Goal: Task Accomplishment & Management: Manage account settings

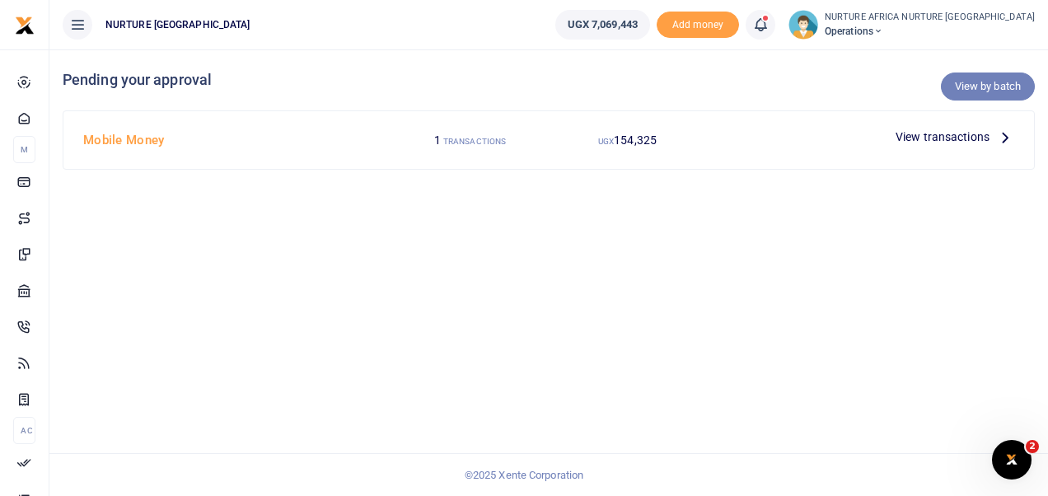
click at [972, 88] on link "View by batch" at bounding box center [988, 86] width 94 height 28
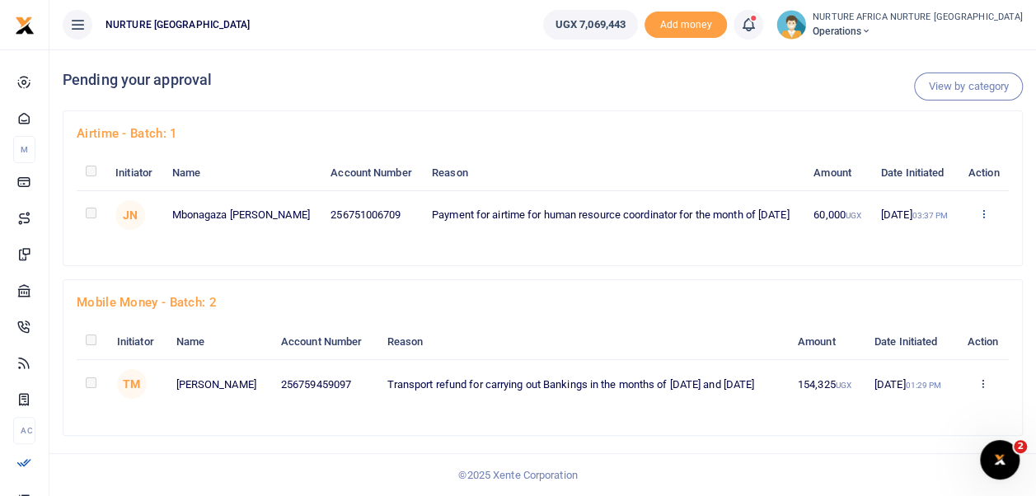
click at [979, 219] on icon at bounding box center [983, 214] width 11 height 12
click at [908, 265] on link "Approve" at bounding box center [923, 258] width 130 height 23
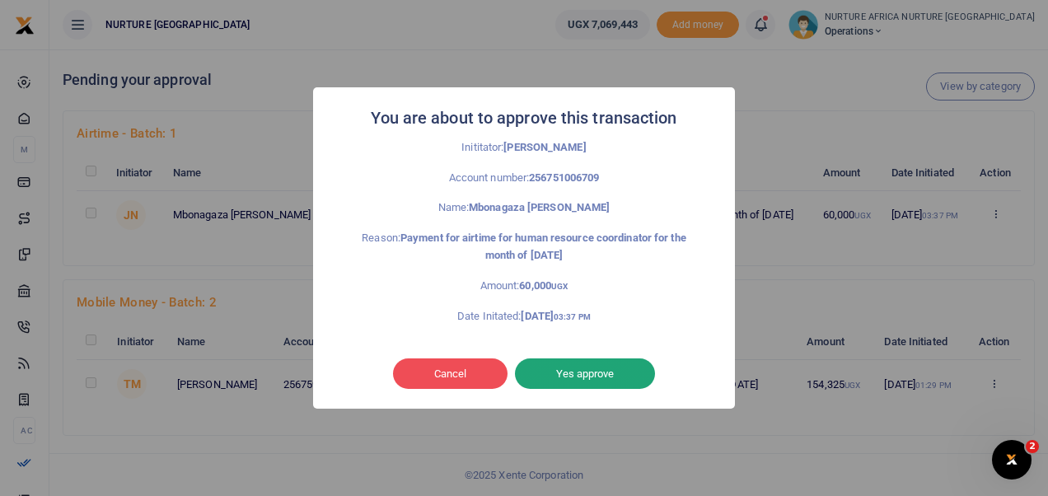
click at [583, 372] on button "Yes approve" at bounding box center [585, 373] width 140 height 31
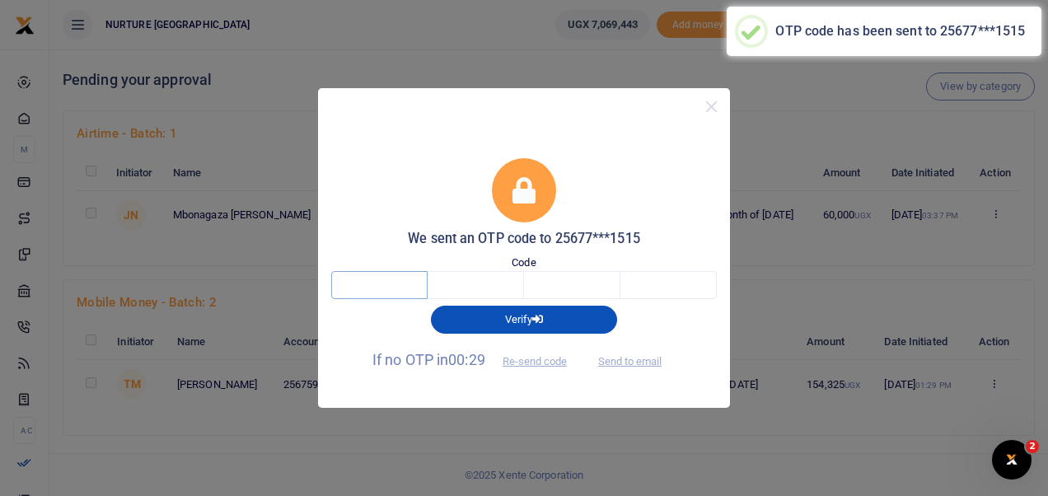
click at [395, 280] on input "text" at bounding box center [379, 285] width 96 height 28
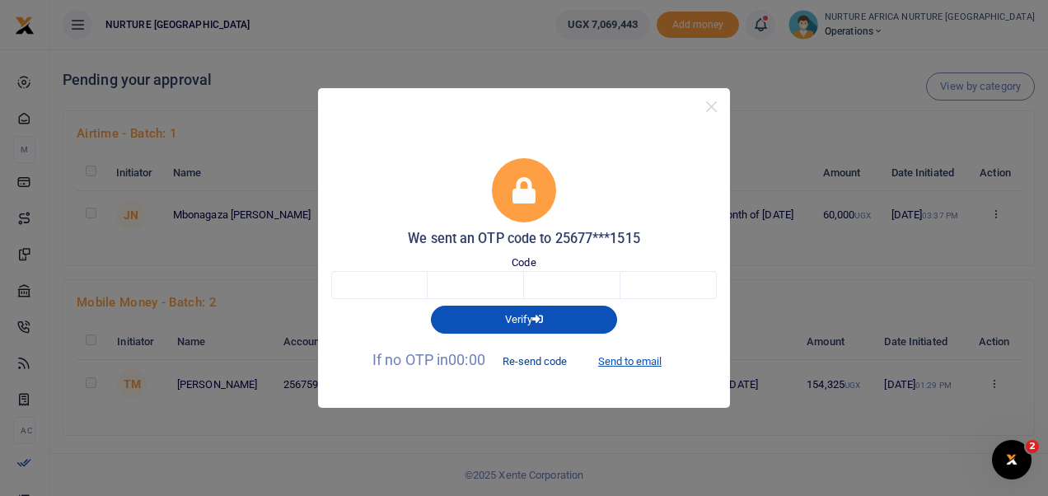
click at [545, 354] on button "Re-send code" at bounding box center [535, 361] width 92 height 28
click at [676, 293] on input "text" at bounding box center [668, 285] width 96 height 28
click at [642, 355] on button "Send to email" at bounding box center [629, 361] width 91 height 28
click at [386, 295] on input "text" at bounding box center [379, 285] width 96 height 28
click at [470, 282] on input "text" at bounding box center [476, 285] width 96 height 28
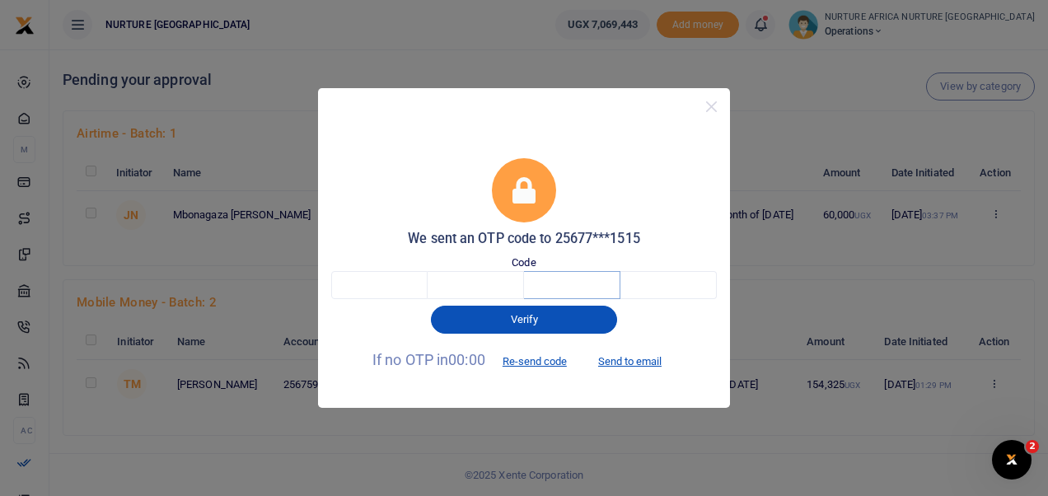
click at [554, 288] on input "text" at bounding box center [572, 285] width 96 height 28
click at [643, 281] on input "text" at bounding box center [668, 285] width 96 height 28
click at [376, 287] on input "text" at bounding box center [379, 285] width 96 height 28
click at [413, 290] on input "text" at bounding box center [379, 285] width 96 height 28
click at [463, 284] on input "text" at bounding box center [476, 285] width 96 height 28
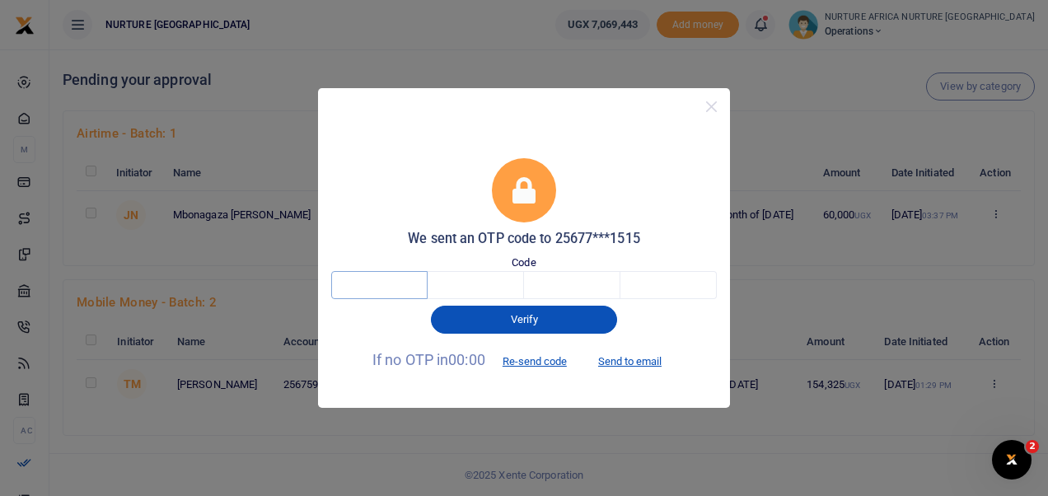
click at [411, 290] on input "text" at bounding box center [379, 285] width 96 height 28
type input "8"
type input "3"
type input "8"
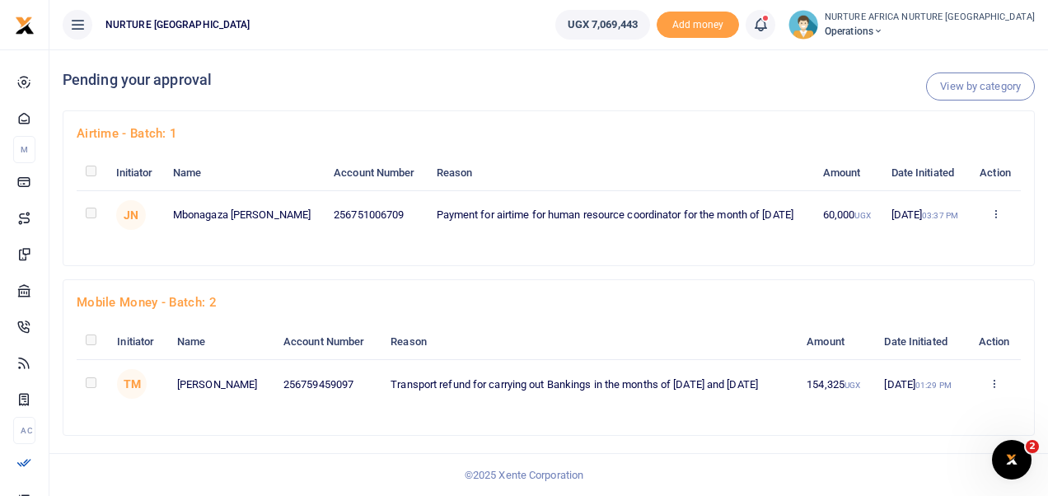
click at [627, 137] on h4 "Airtime - batch: 1" at bounding box center [549, 133] width 944 height 18
click at [987, 92] on link "View by category" at bounding box center [980, 86] width 109 height 28
click at [769, 26] on icon at bounding box center [760, 25] width 16 height 18
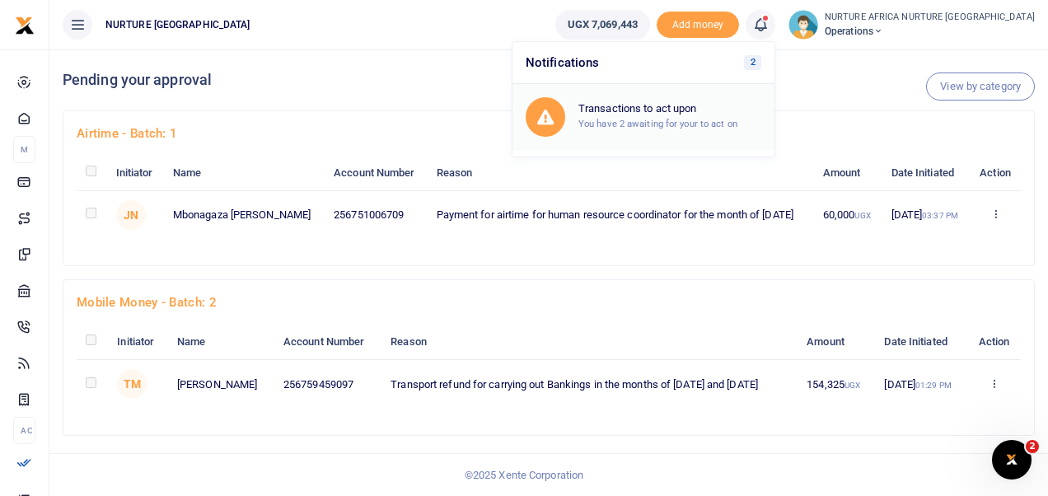
click at [729, 112] on h6 "Transactions to act upon" at bounding box center [669, 108] width 183 height 13
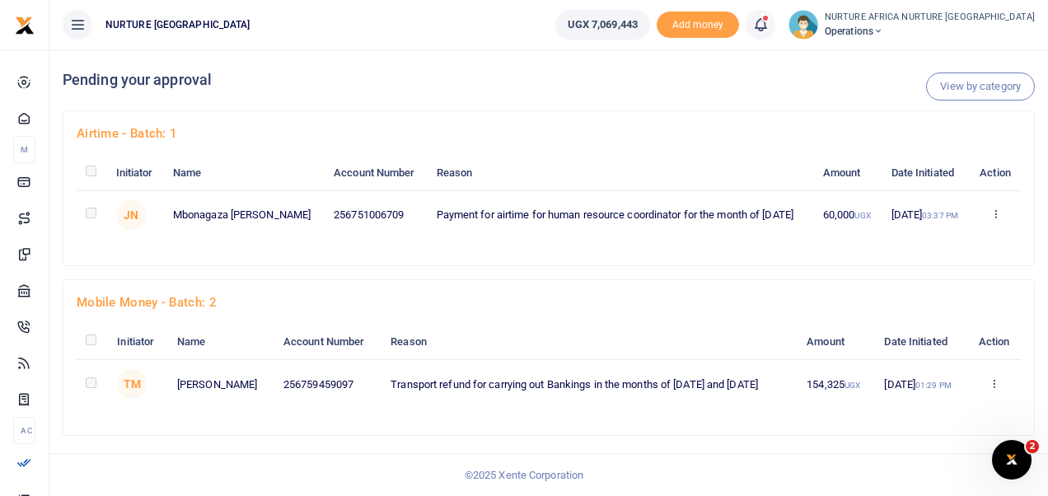
click at [420, 252] on div "Airtime - batch: 1 Initiator Name Account Number Reason Amount Date Initiated A…" at bounding box center [548, 188] width 970 height 154
click at [994, 209] on icon at bounding box center [995, 214] width 11 height 12
click at [709, 150] on div "Airtime - batch: 1 Initiator Name Account Number Reason Amount Date Initiated A…" at bounding box center [548, 188] width 970 height 154
click at [997, 208] on icon at bounding box center [995, 214] width 11 height 12
click at [946, 244] on link "Approve" at bounding box center [936, 241] width 130 height 23
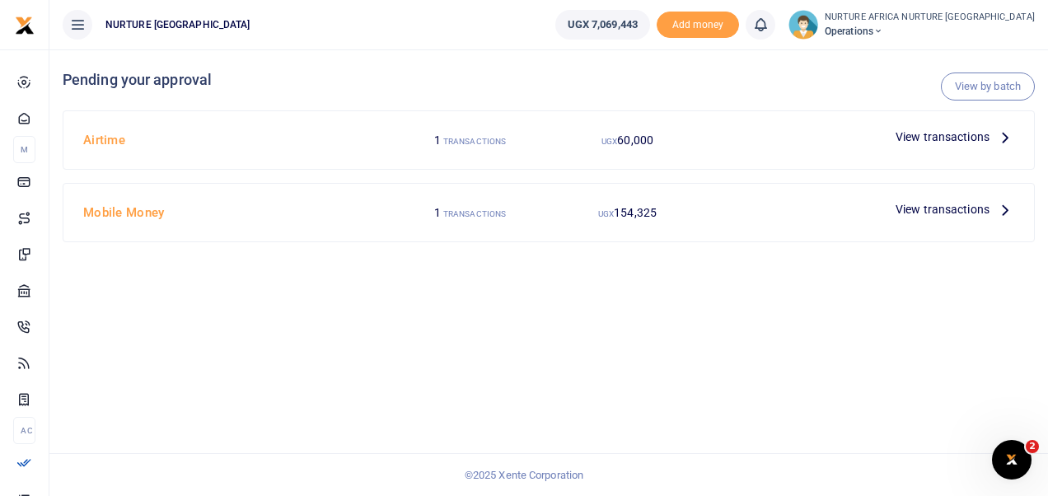
click at [917, 133] on span "View transactions" at bounding box center [943, 137] width 94 height 18
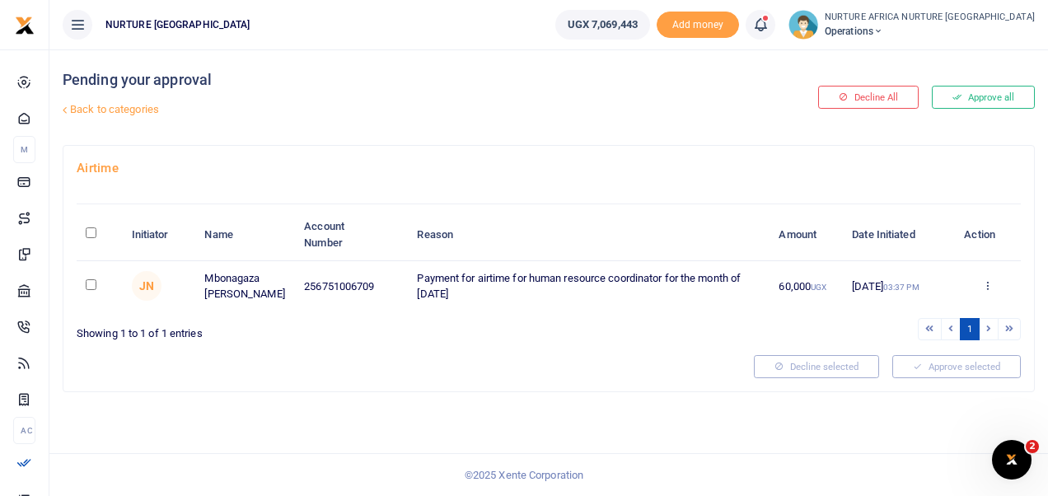
click at [148, 107] on link "Back to categories" at bounding box center [382, 110] width 648 height 28
click at [87, 283] on input "checkbox" at bounding box center [91, 284] width 11 height 11
checkbox input "true"
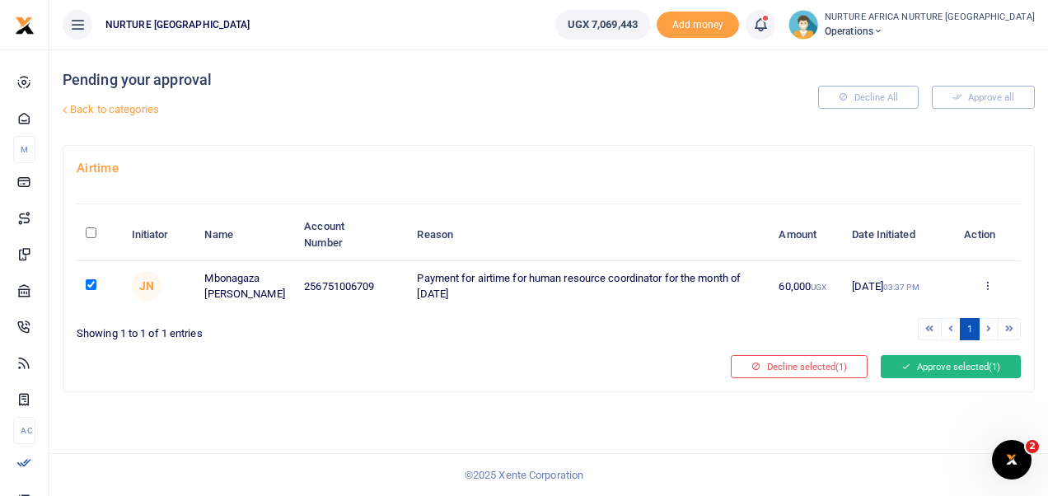
click at [906, 361] on icon at bounding box center [905, 367] width 9 height 12
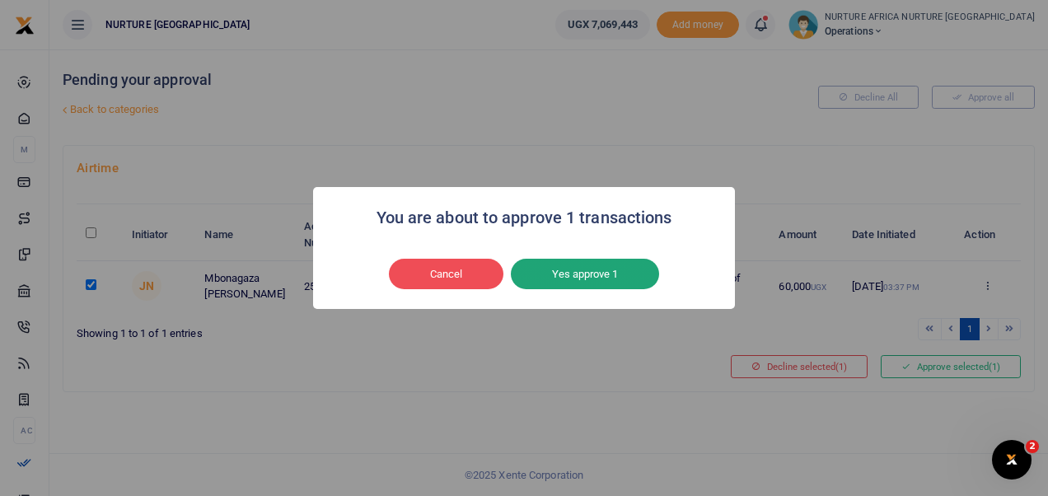
click at [572, 271] on button "Yes approve 1" at bounding box center [585, 274] width 148 height 31
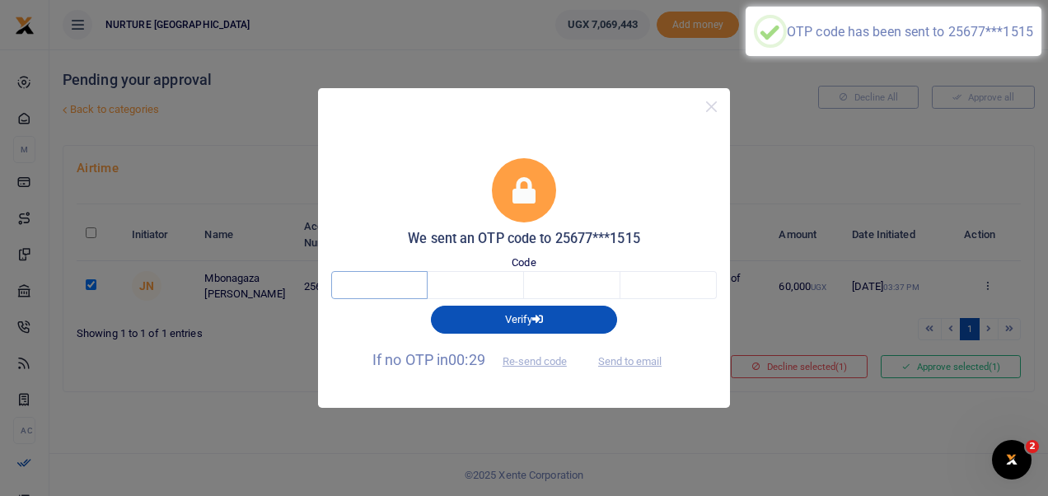
click at [418, 283] on input "text" at bounding box center [379, 285] width 96 height 28
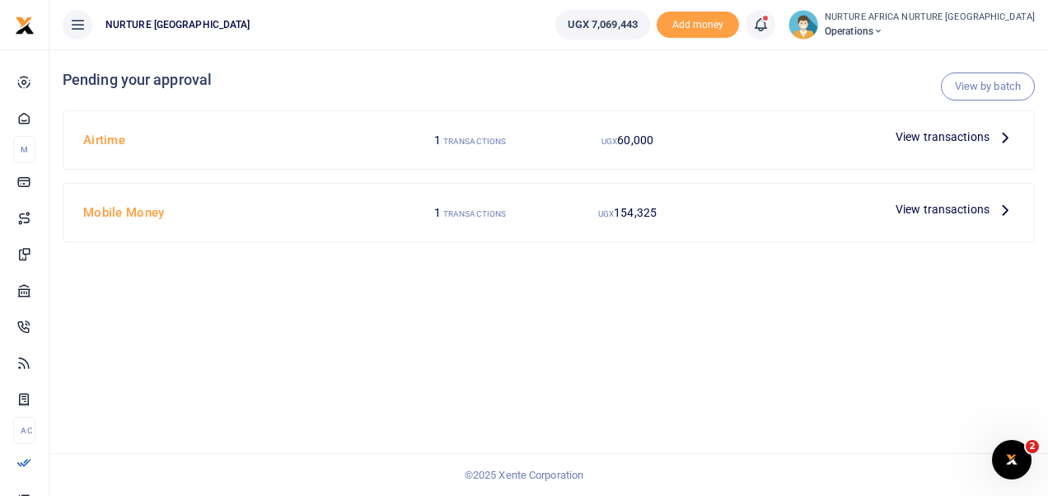
click at [936, 141] on span "View transactions" at bounding box center [943, 137] width 94 height 18
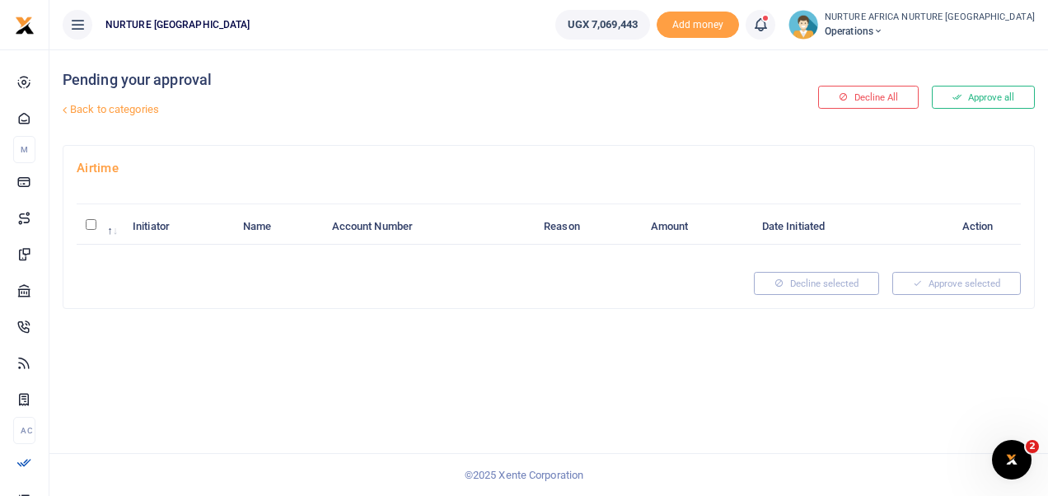
click at [91, 101] on link "Back to categories" at bounding box center [382, 110] width 648 height 28
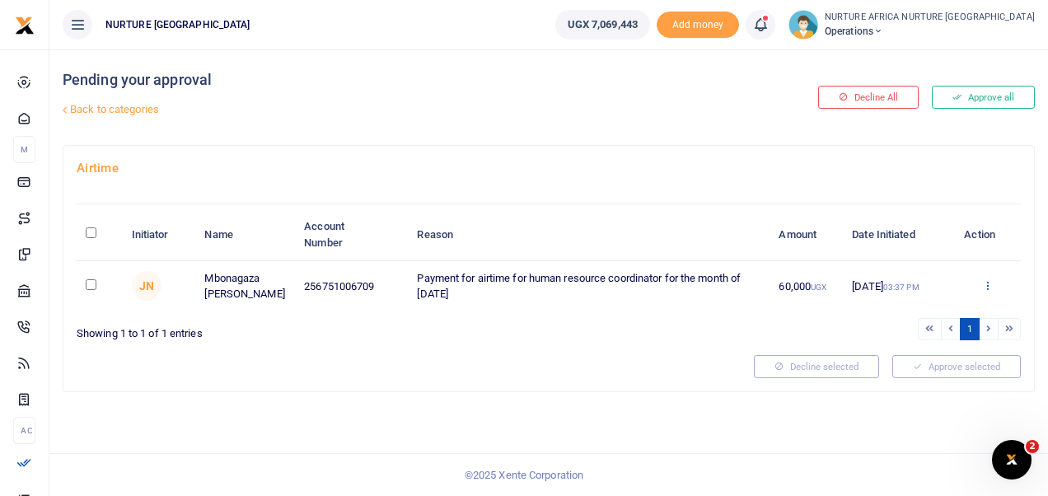
click at [985, 282] on icon at bounding box center [987, 285] width 11 height 12
click at [938, 308] on link "Approve" at bounding box center [928, 312] width 130 height 23
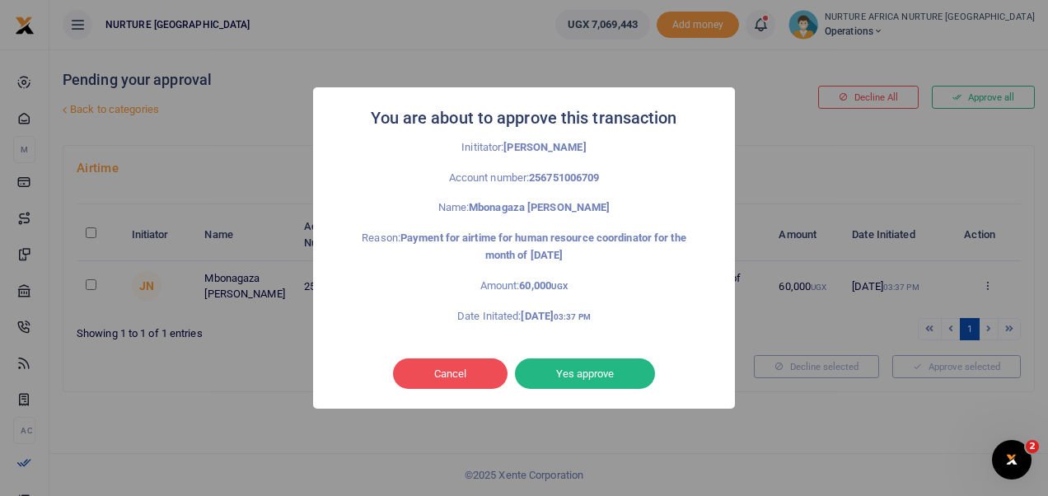
click at [618, 354] on div "Cancel No Yes approve" at bounding box center [524, 373] width 389 height 38
click at [618, 370] on button "Yes approve" at bounding box center [585, 373] width 140 height 31
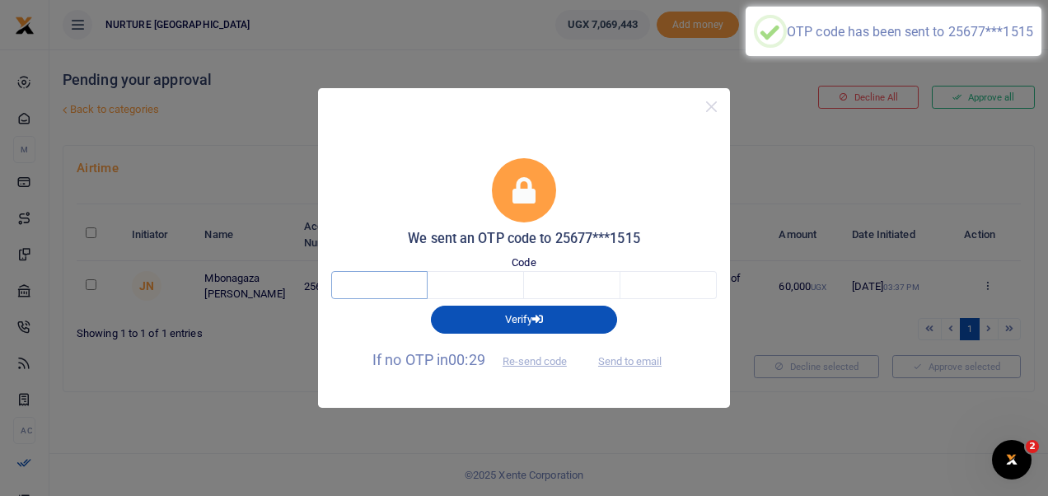
click at [393, 290] on input "text" at bounding box center [379, 285] width 96 height 28
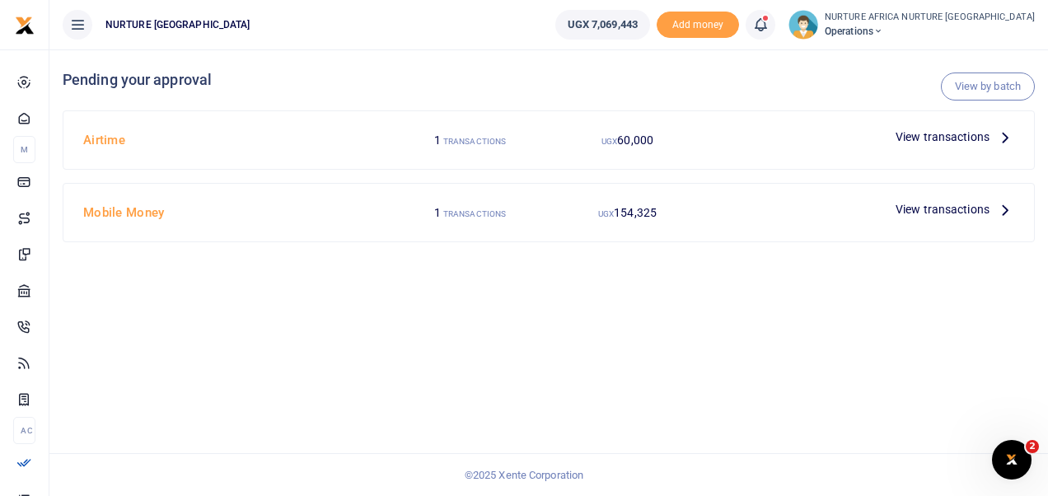
click at [961, 144] on span "View transactions" at bounding box center [943, 137] width 94 height 18
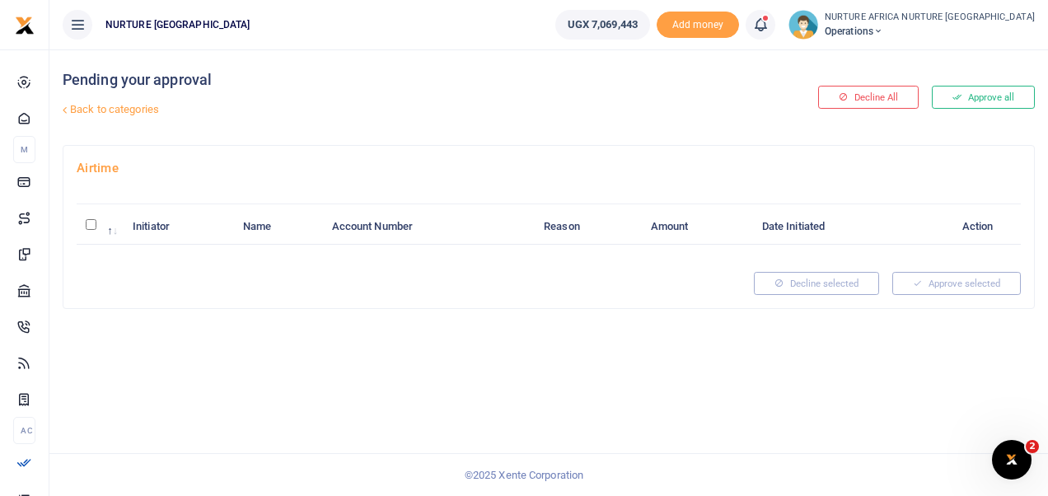
drag, startPoint x: 124, startPoint y: 105, endPoint x: 367, endPoint y: 99, distance: 243.1
click at [367, 99] on link "Back to categories" at bounding box center [382, 110] width 648 height 28
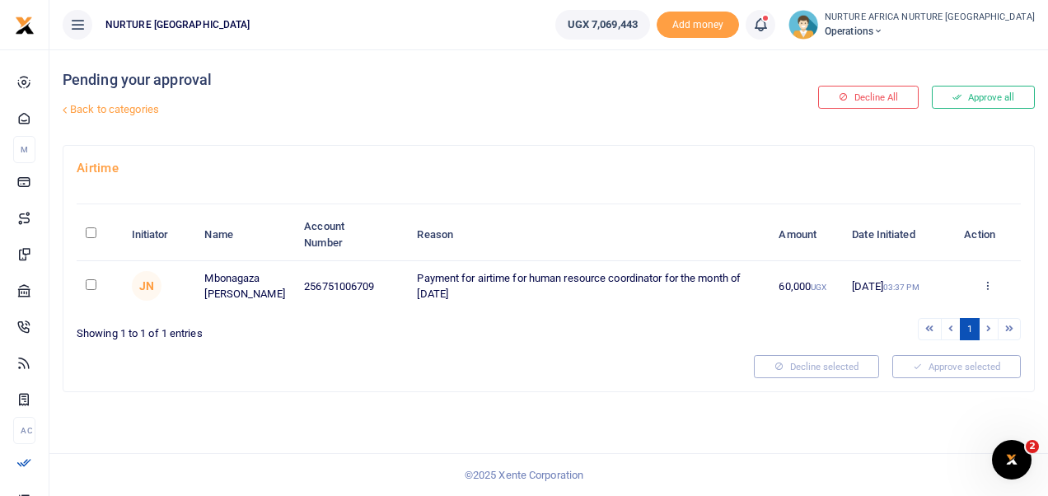
click at [89, 282] on input "checkbox" at bounding box center [91, 284] width 11 height 11
checkbox input "true"
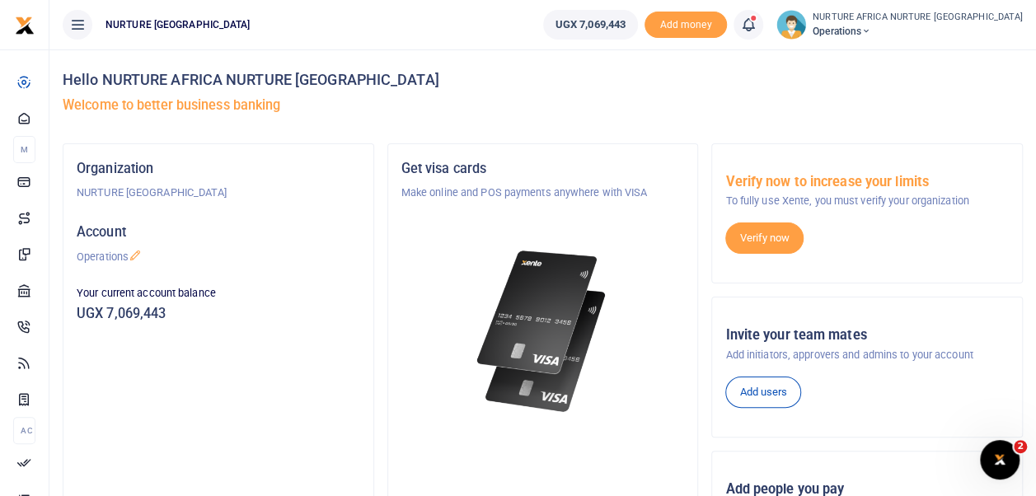
click at [756, 21] on icon at bounding box center [748, 25] width 16 height 18
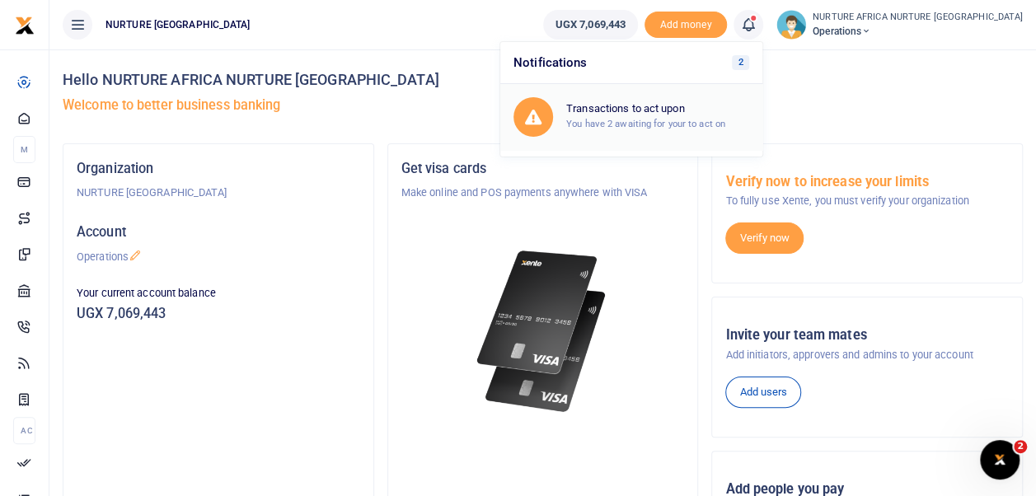
click at [689, 119] on small "You have 2 awaiting for your to act on" at bounding box center [645, 124] width 159 height 12
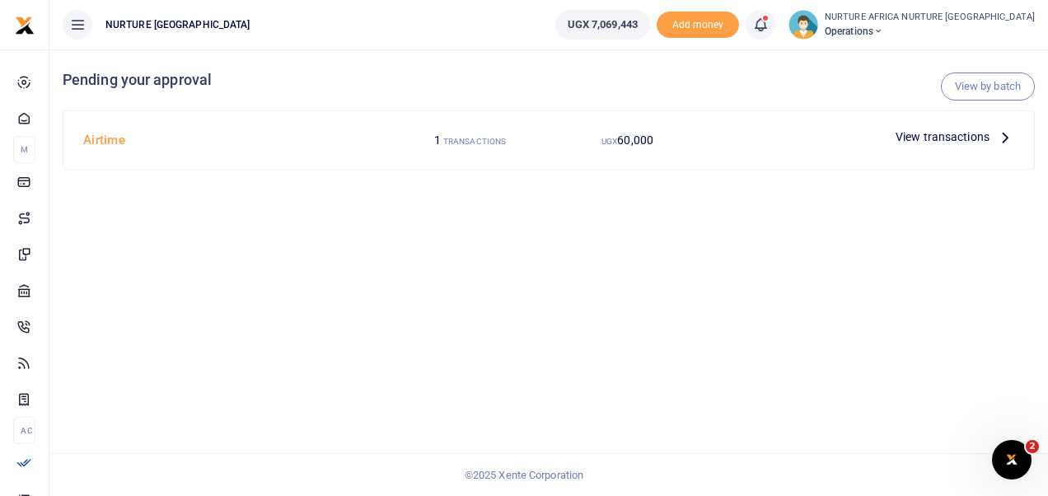
click at [921, 143] on span "View transactions" at bounding box center [943, 137] width 94 height 18
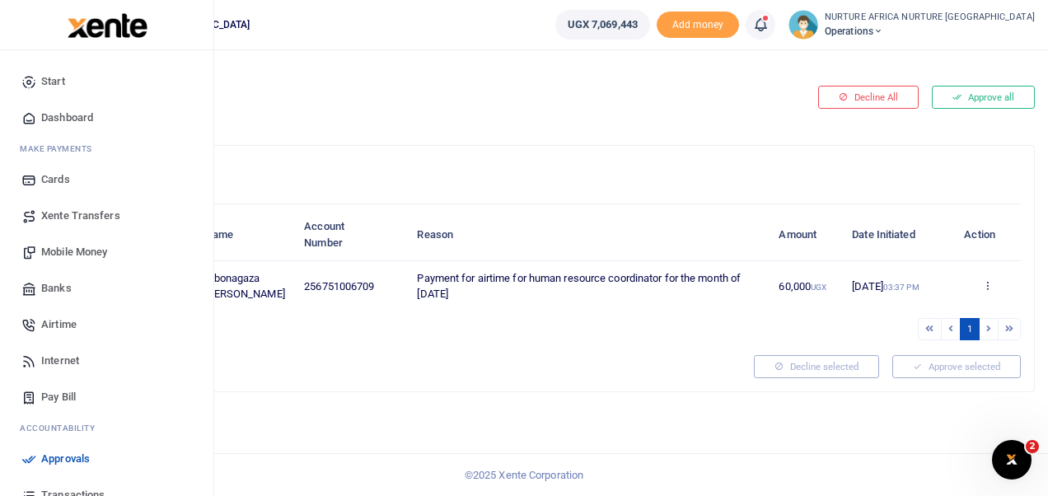
click at [60, 451] on span "Approvals" at bounding box center [65, 459] width 49 height 16
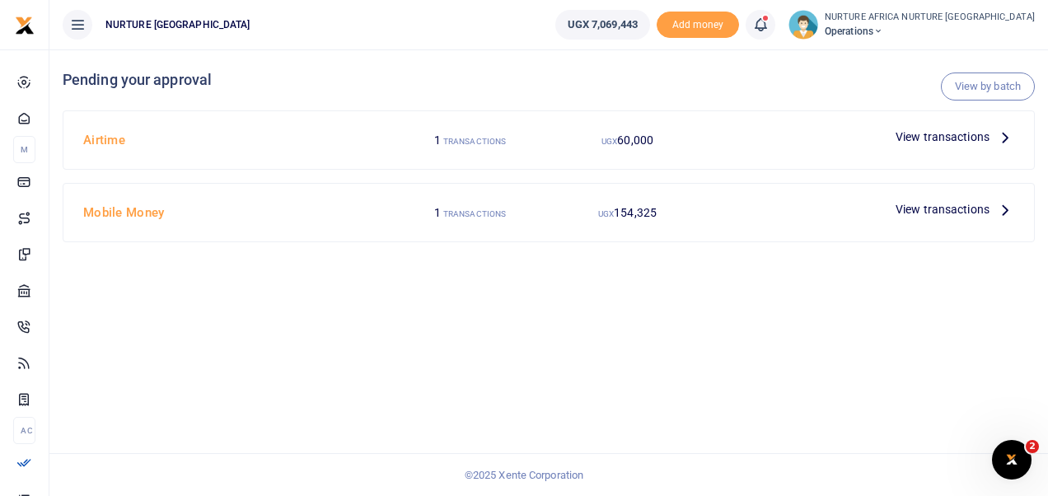
click at [850, 260] on div "View by batch Pending your approval Airtime 1 TRANSACTIONS UGX 60,000 View tran…" at bounding box center [548, 272] width 999 height 447
